Goal: Obtain resource: Download file/media

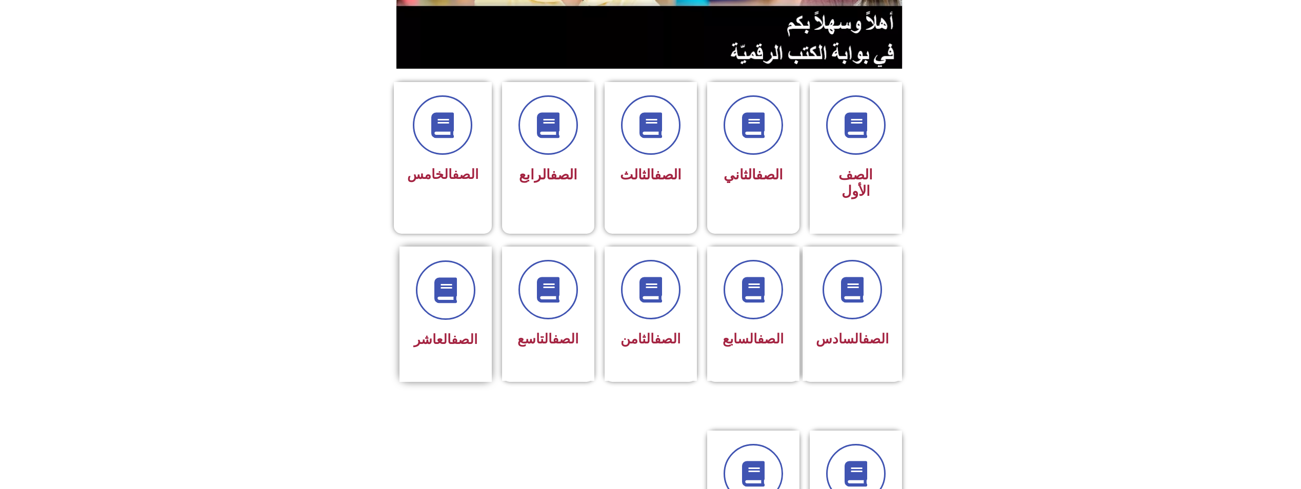
scroll to position [256, 0]
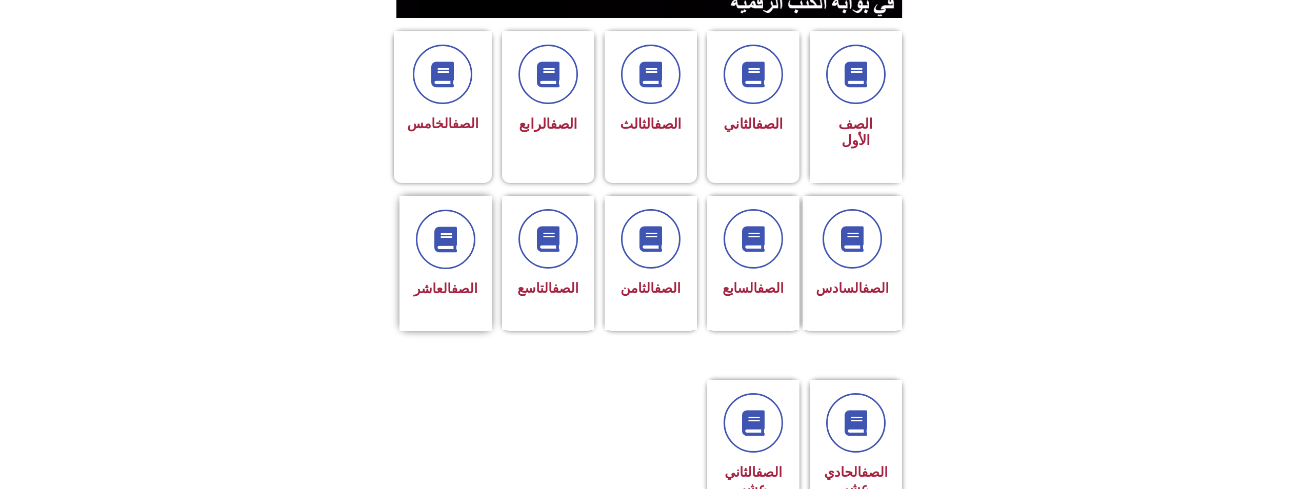
click at [429, 281] on span "الصف العاشر" at bounding box center [446, 288] width 64 height 15
click at [437, 225] on icon at bounding box center [445, 239] width 28 height 28
click at [436, 225] on icon at bounding box center [445, 239] width 28 height 28
click at [437, 281] on span "الصف العاشر" at bounding box center [446, 288] width 64 height 15
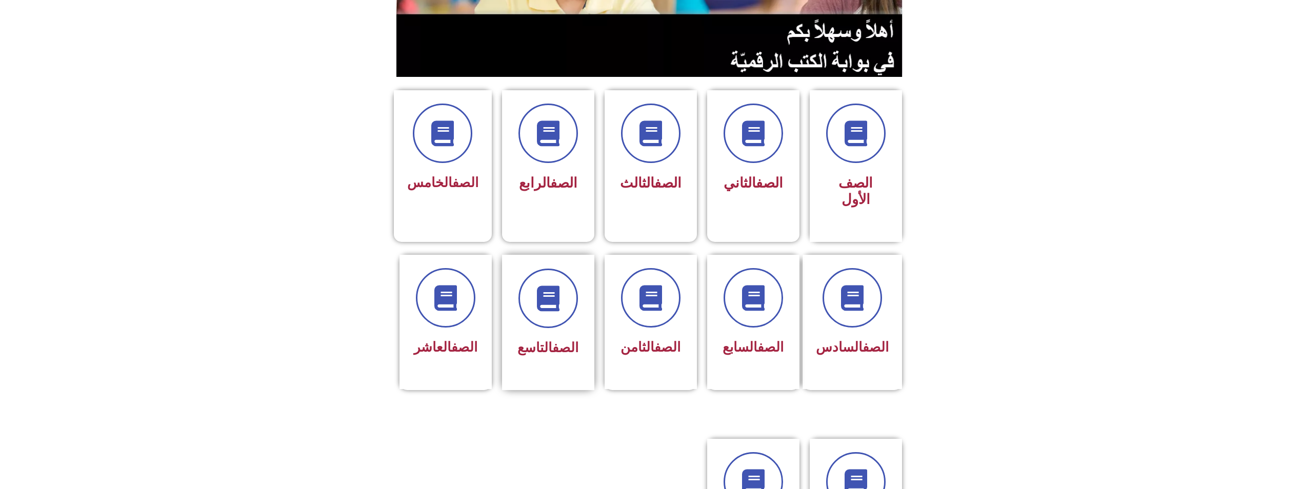
scroll to position [103, 0]
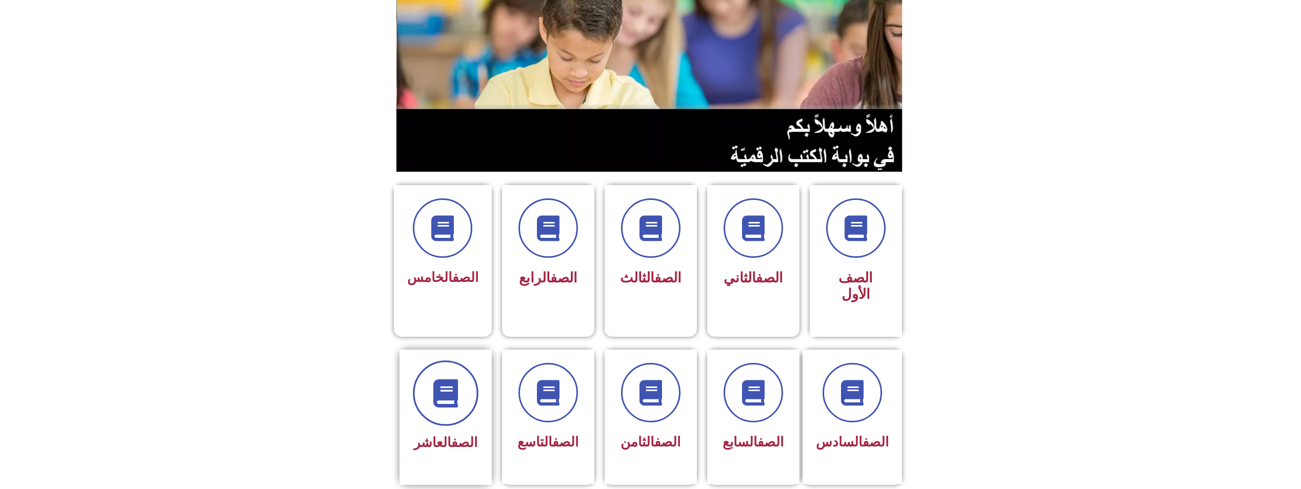
click at [431, 362] on span at bounding box center [446, 394] width 66 height 66
click at [433, 379] on icon at bounding box center [445, 393] width 28 height 28
click at [438, 379] on icon at bounding box center [445, 393] width 28 height 28
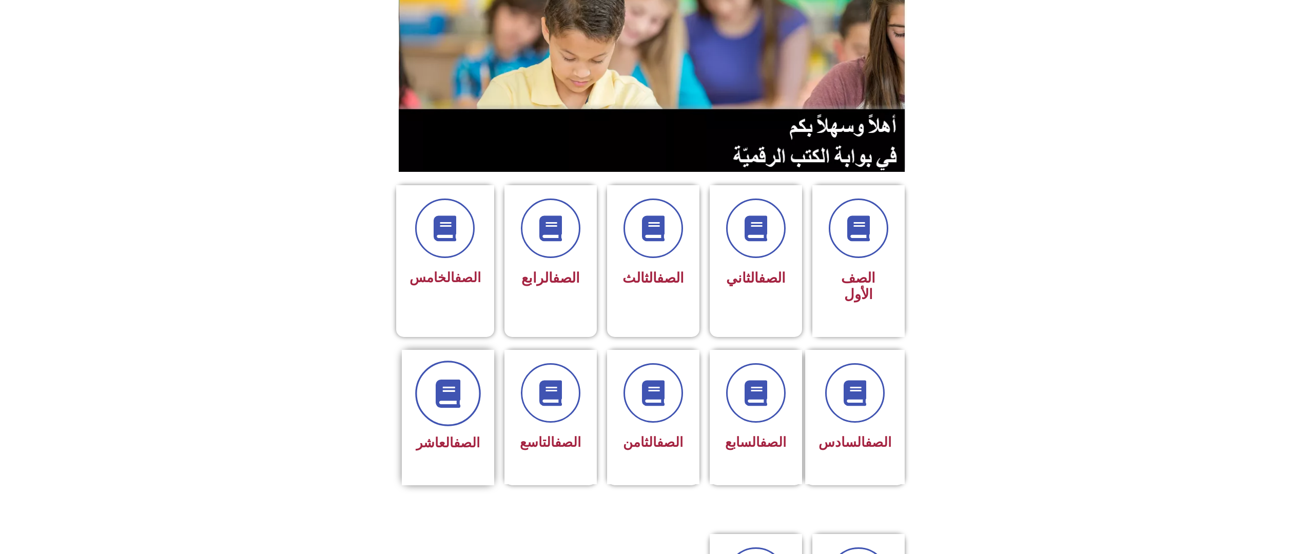
click at [462, 361] on span at bounding box center [448, 394] width 66 height 66
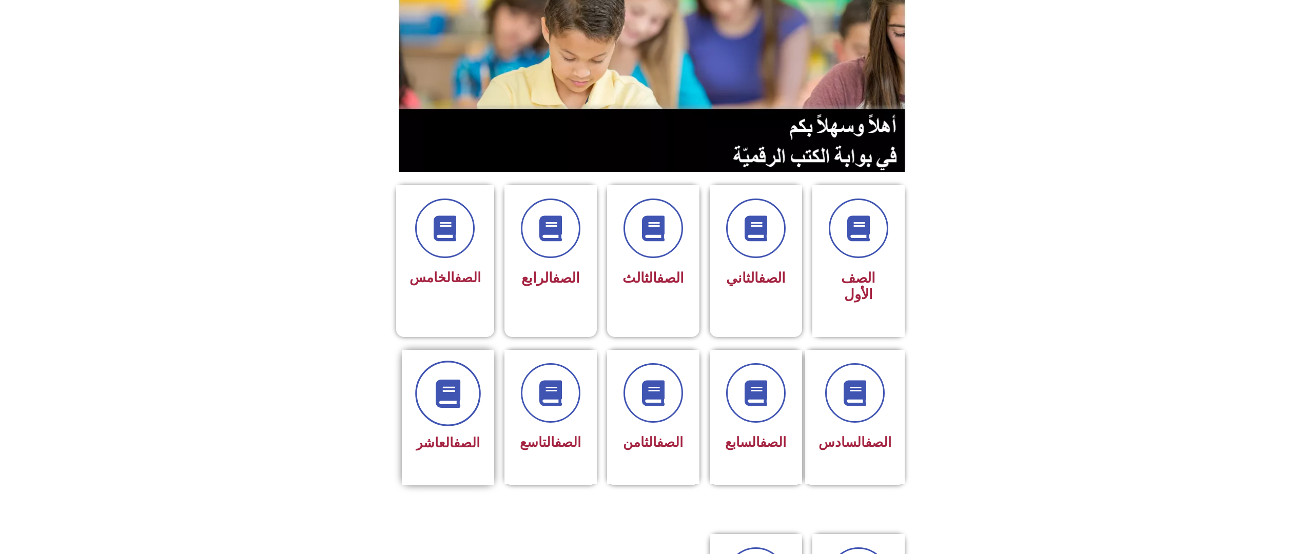
click at [460, 379] on icon at bounding box center [447, 393] width 28 height 28
drag, startPoint x: 590, startPoint y: 374, endPoint x: 582, endPoint y: 376, distance: 8.5
click at [589, 374] on div "الصف التاسع" at bounding box center [550, 417] width 92 height 135
click at [575, 377] on div at bounding box center [550, 394] width 65 height 60
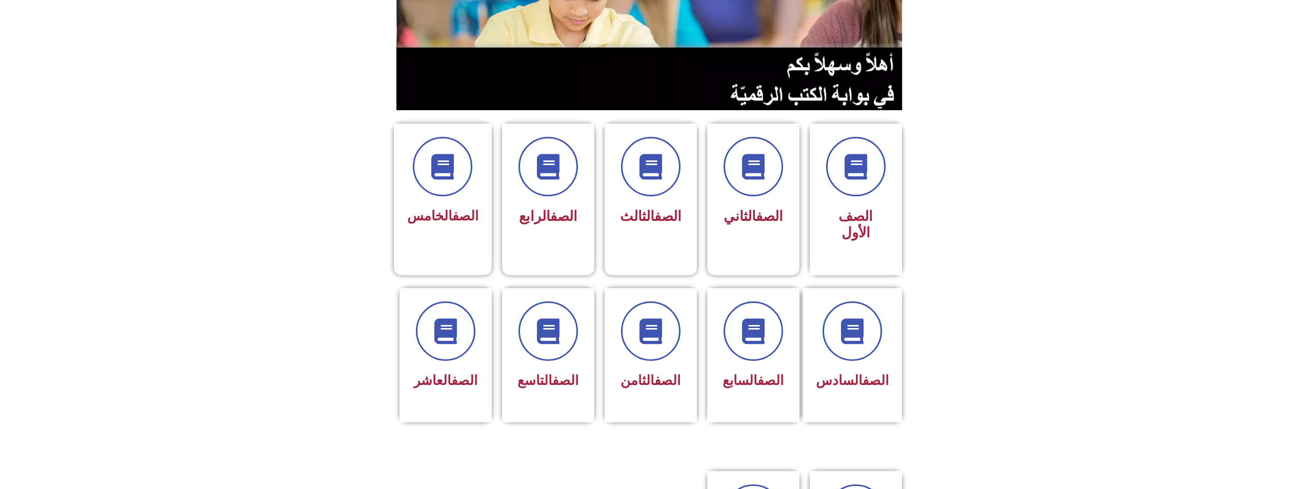
scroll to position [256, 0]
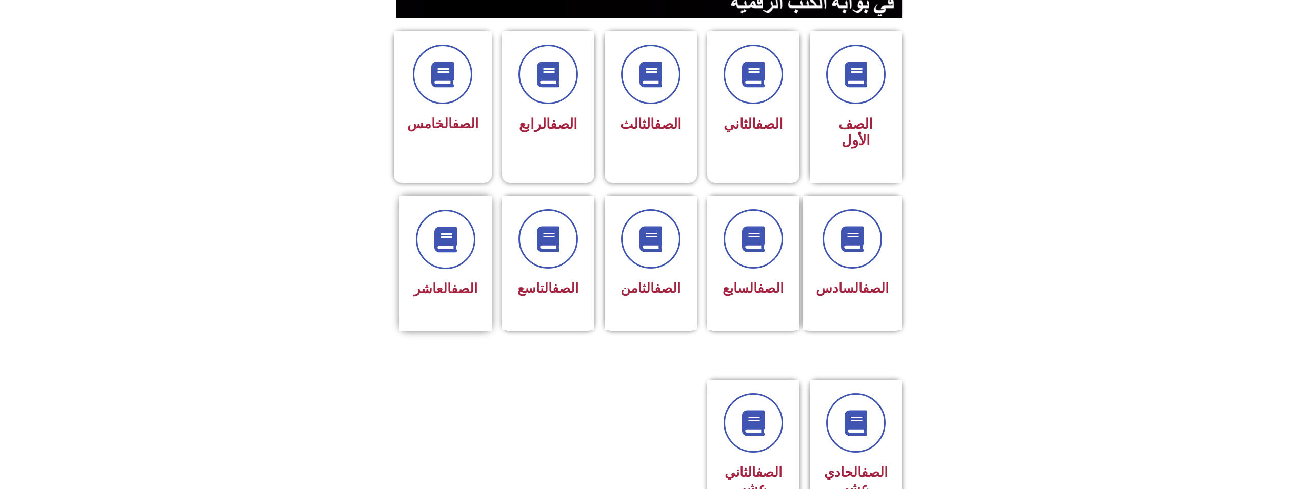
click at [436, 281] on span "الصف العاشر" at bounding box center [446, 288] width 64 height 15
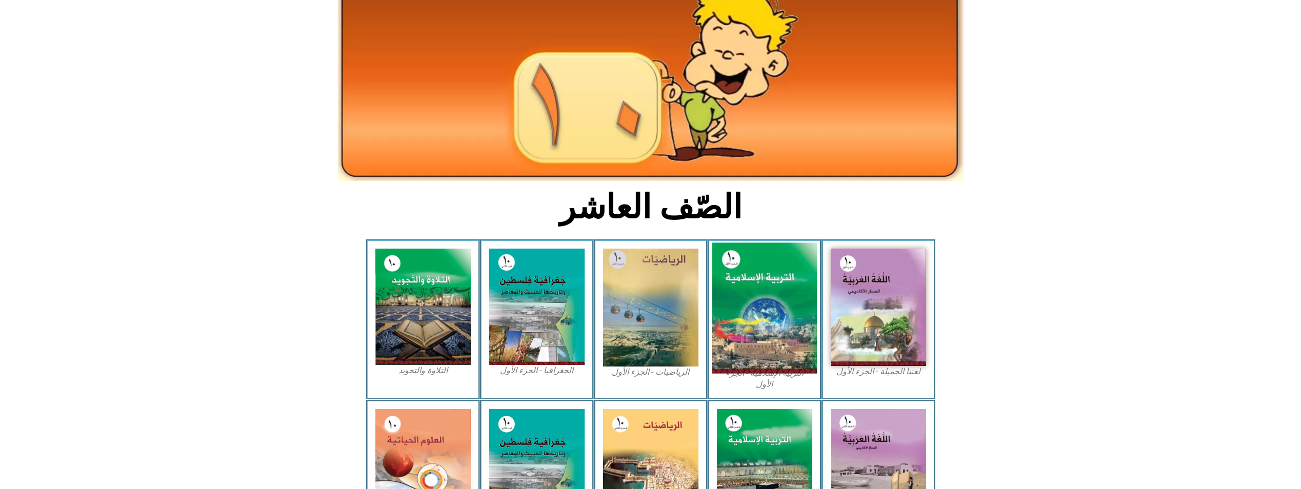
scroll to position [103, 0]
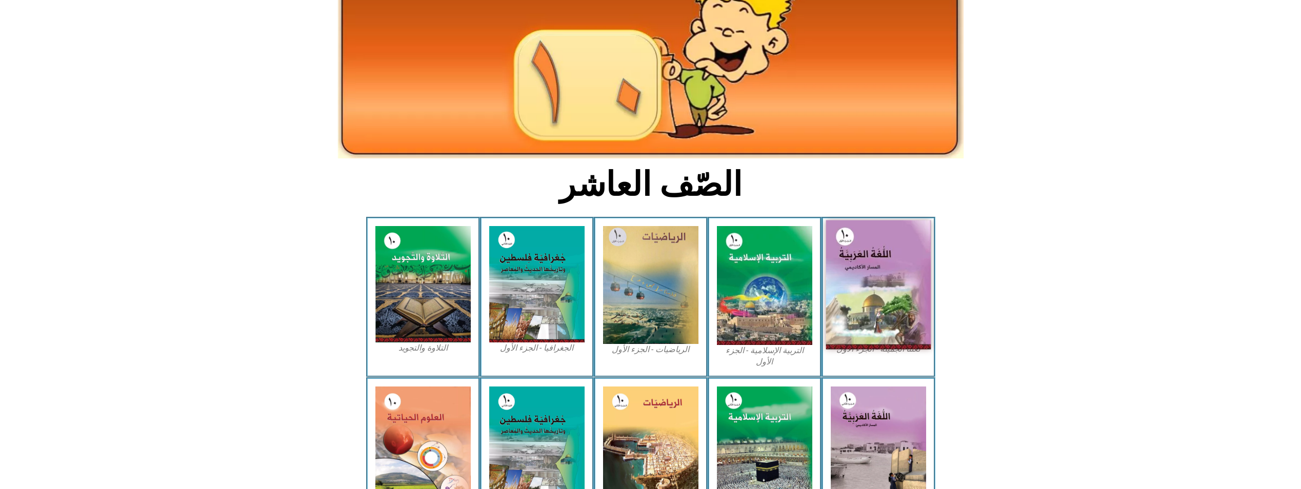
click at [865, 261] on img at bounding box center [878, 285] width 105 height 129
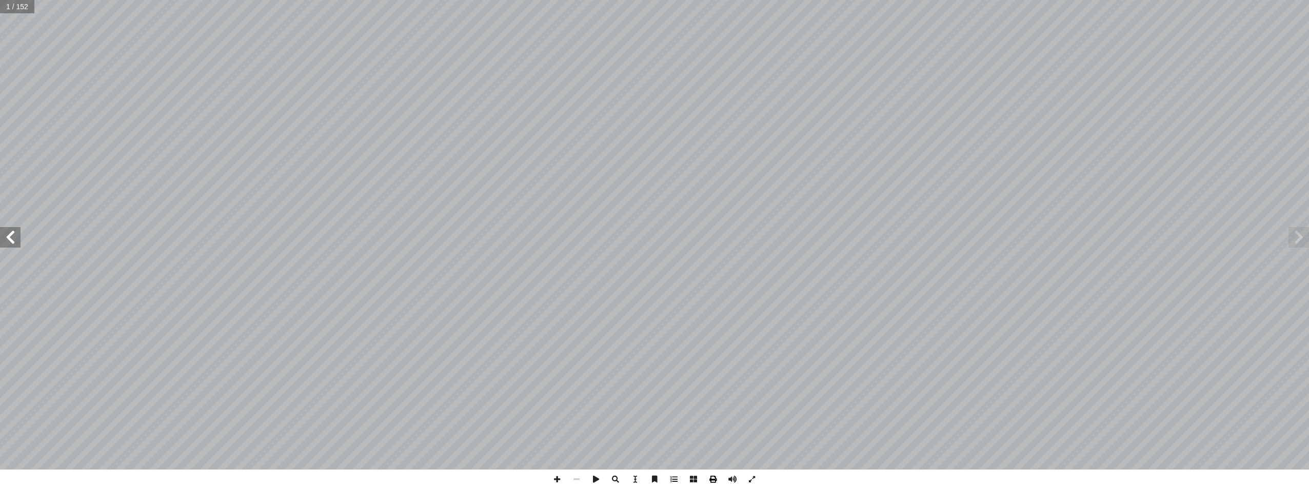
click at [714, 481] on span at bounding box center [712, 479] width 19 height 19
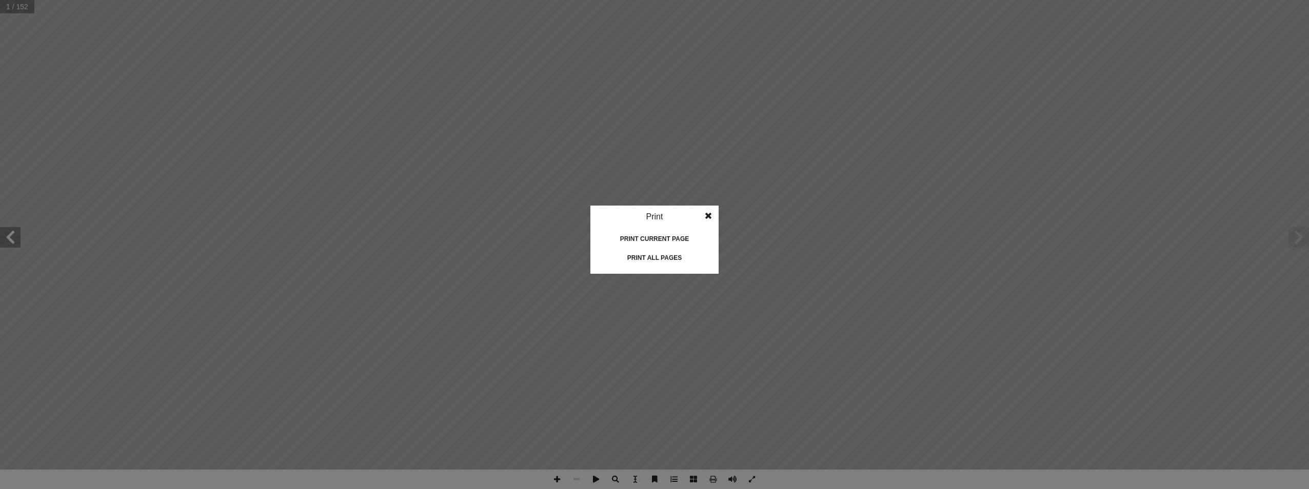
click at [702, 218] on span at bounding box center [708, 216] width 18 height 21
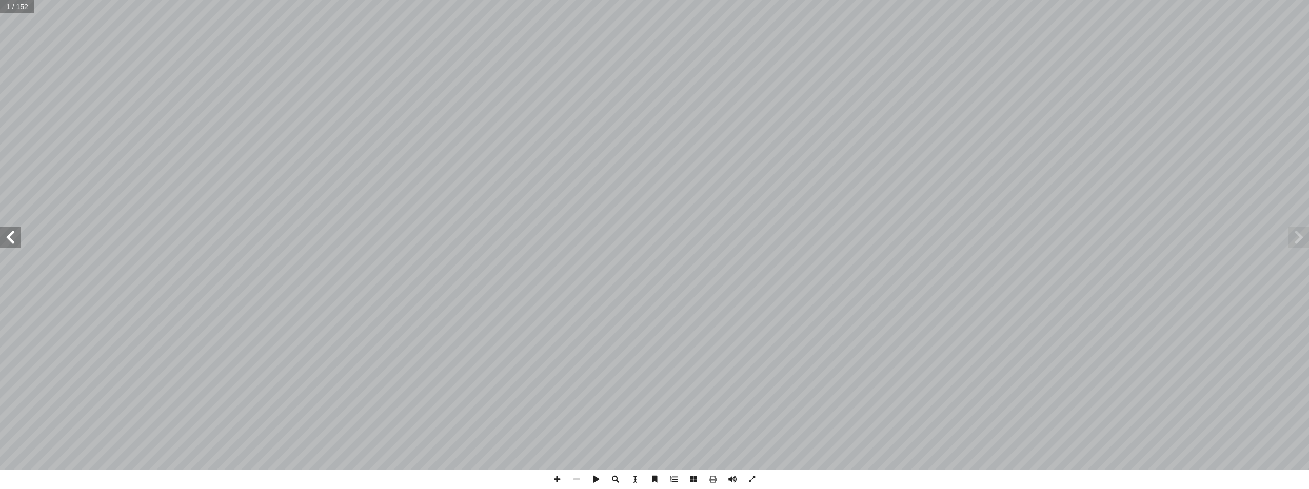
click at [13, 243] on span at bounding box center [10, 237] width 21 height 21
click at [11, 7] on input "text" at bounding box center [20, 6] width 41 height 13
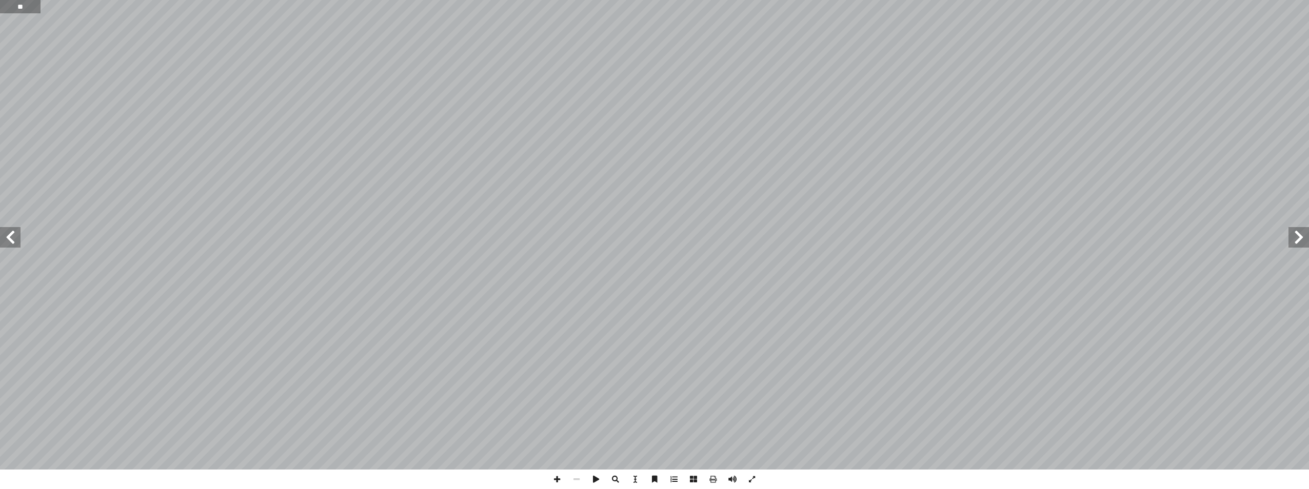
type input "**"
click at [9, 242] on span at bounding box center [10, 237] width 21 height 21
click at [717, 479] on span at bounding box center [712, 479] width 19 height 19
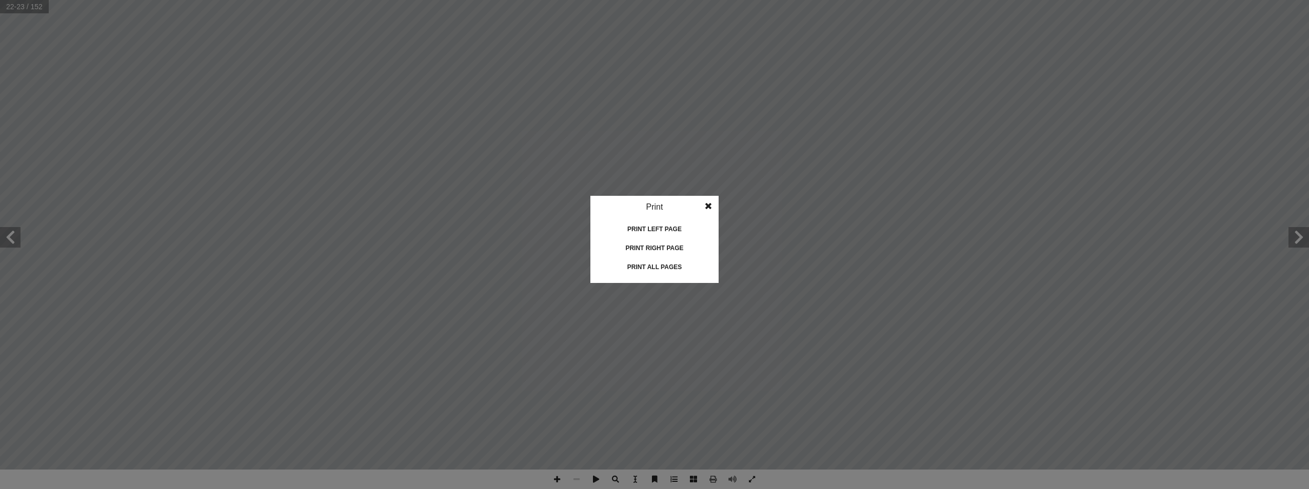
click at [675, 264] on div "Print all pages" at bounding box center [654, 267] width 103 height 16
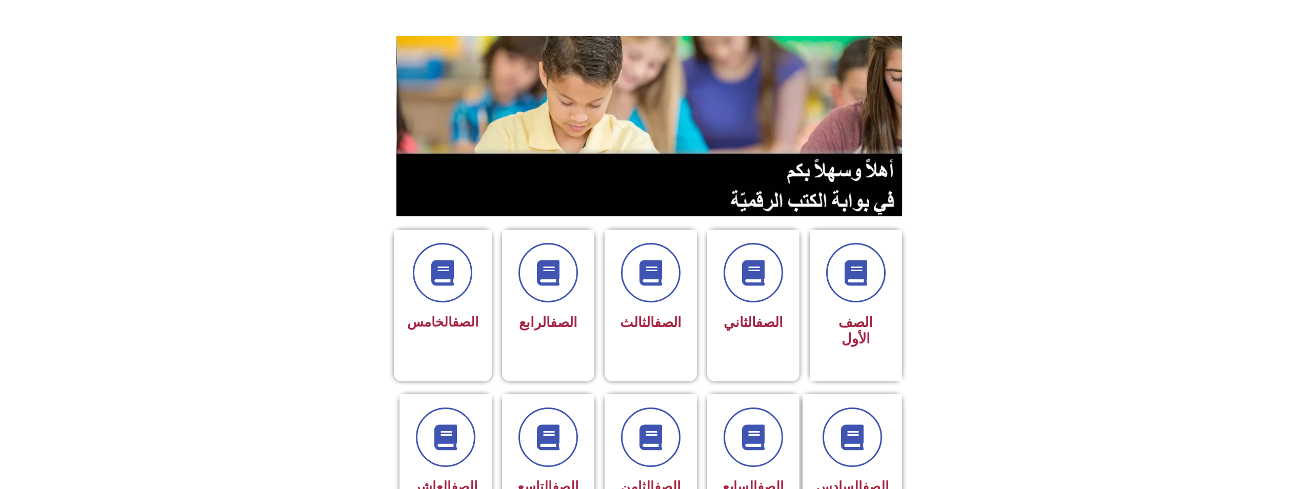
scroll to position [359, 0]
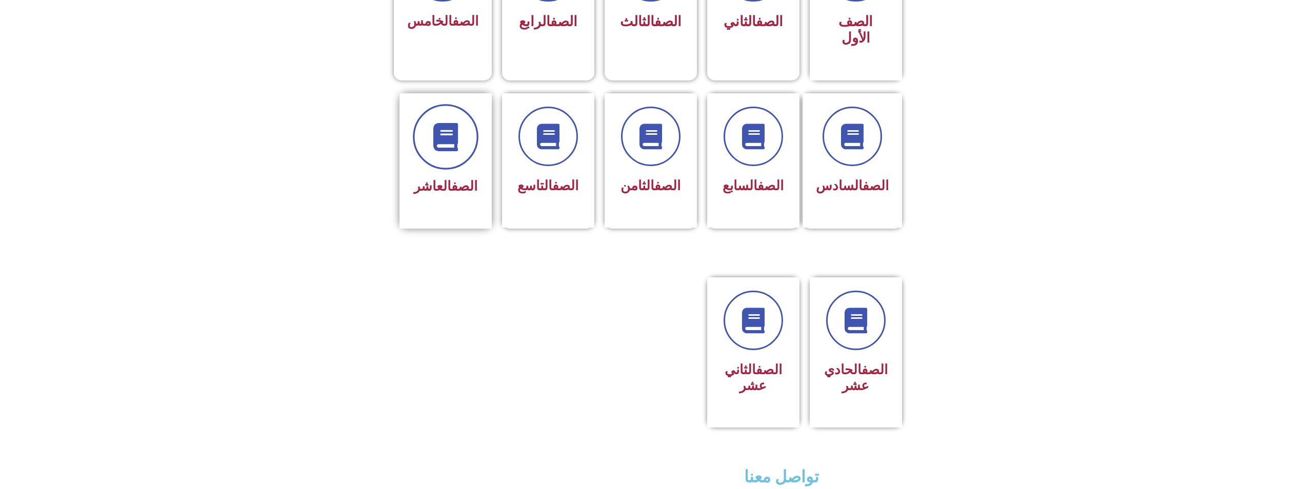
click at [425, 117] on span at bounding box center [446, 137] width 66 height 66
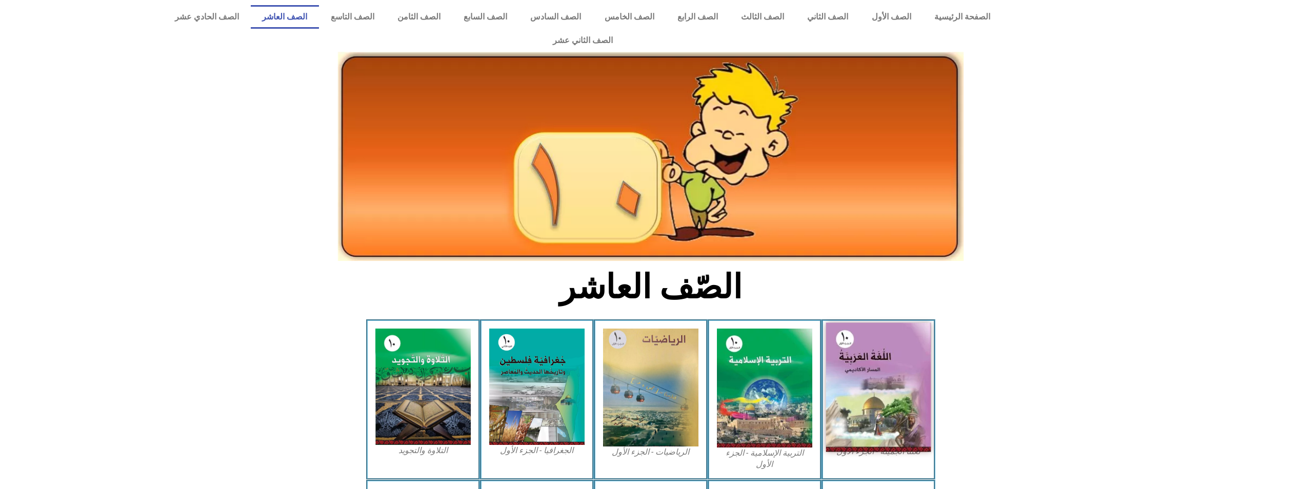
click at [847, 361] on img at bounding box center [878, 387] width 105 height 129
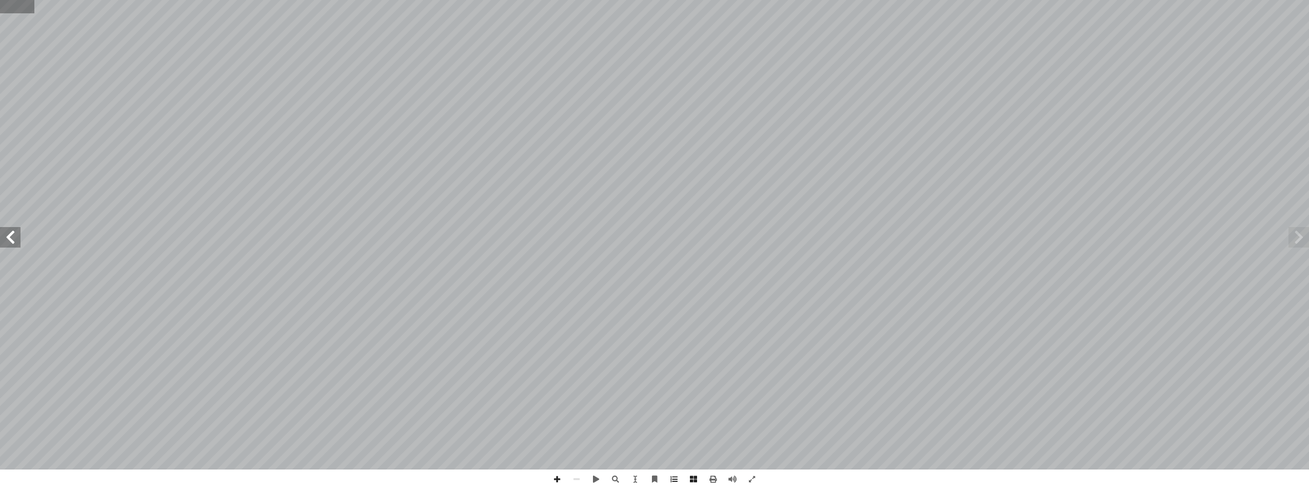
click at [13, 11] on input "text" at bounding box center [17, 6] width 34 height 13
type input "**"
click at [715, 482] on span at bounding box center [712, 479] width 19 height 19
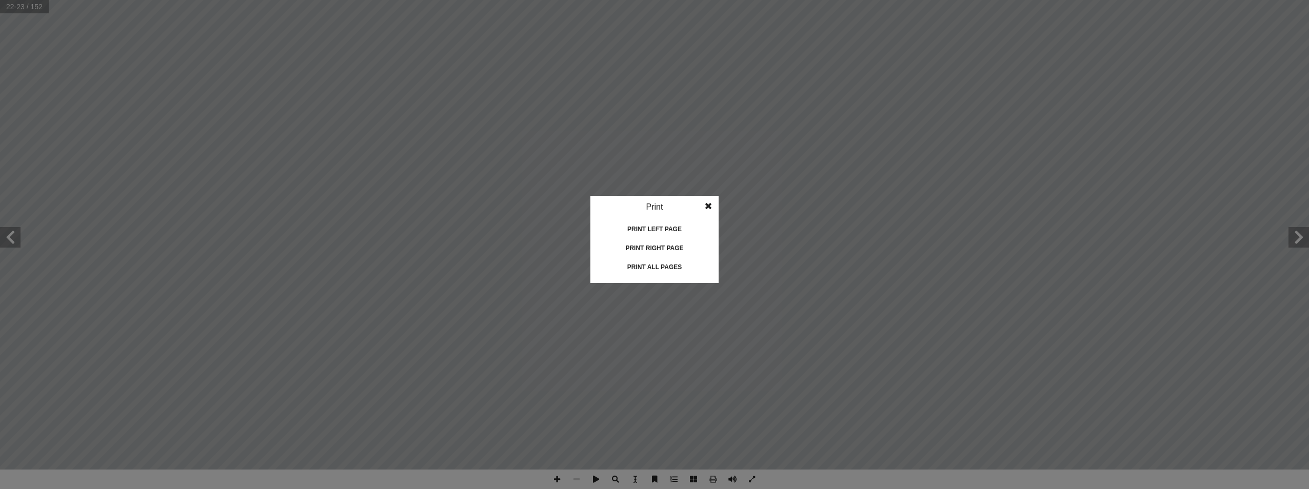
click at [643, 266] on div "Print all pages" at bounding box center [654, 267] width 103 height 16
click at [665, 265] on div "Print all pages" at bounding box center [654, 267] width 103 height 16
click at [681, 269] on div "Print all pages" at bounding box center [654, 267] width 103 height 16
click at [658, 242] on div "Print right page" at bounding box center [654, 248] width 103 height 16
click at [677, 265] on div "Print all pages" at bounding box center [654, 267] width 103 height 16
